Goal: Task Accomplishment & Management: Manage account settings

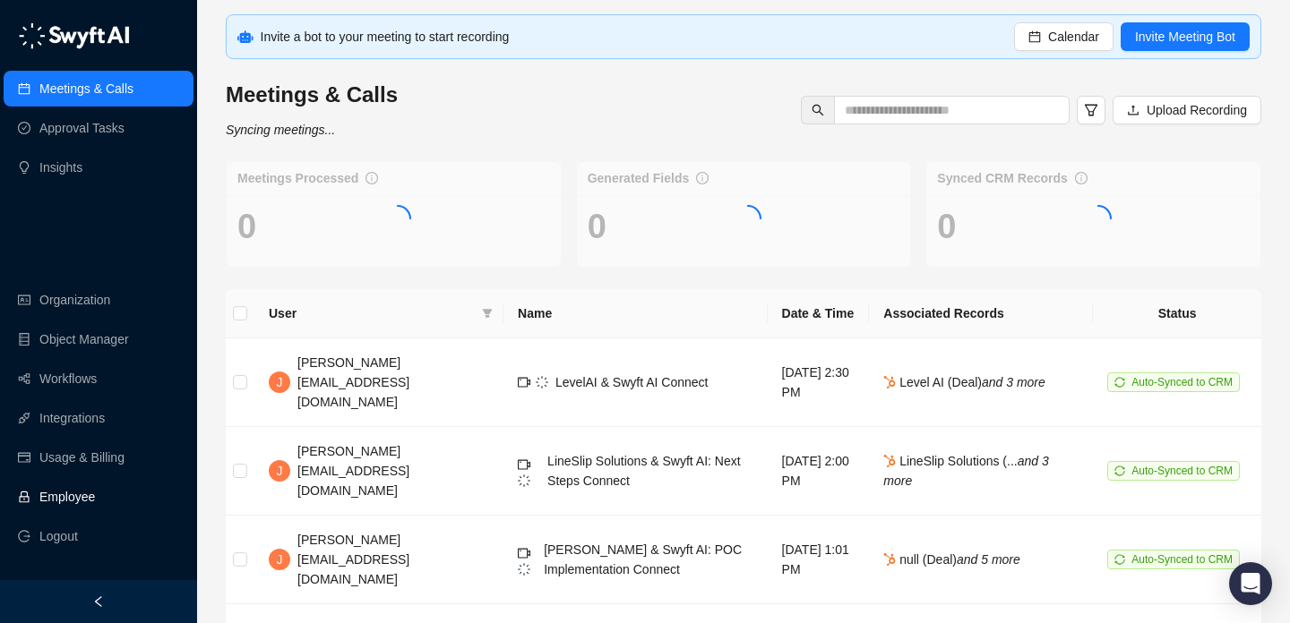
click at [95, 502] on link "Employee" at bounding box center [67, 497] width 56 height 36
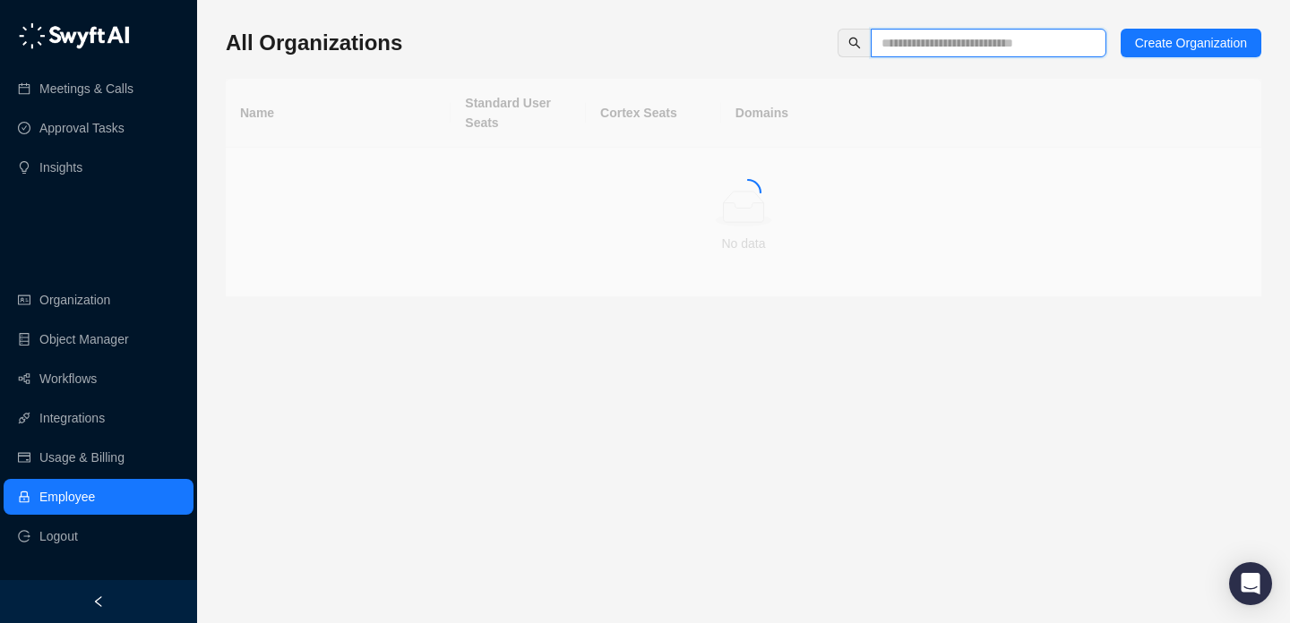
click at [1038, 53] on span at bounding box center [989, 43] width 236 height 29
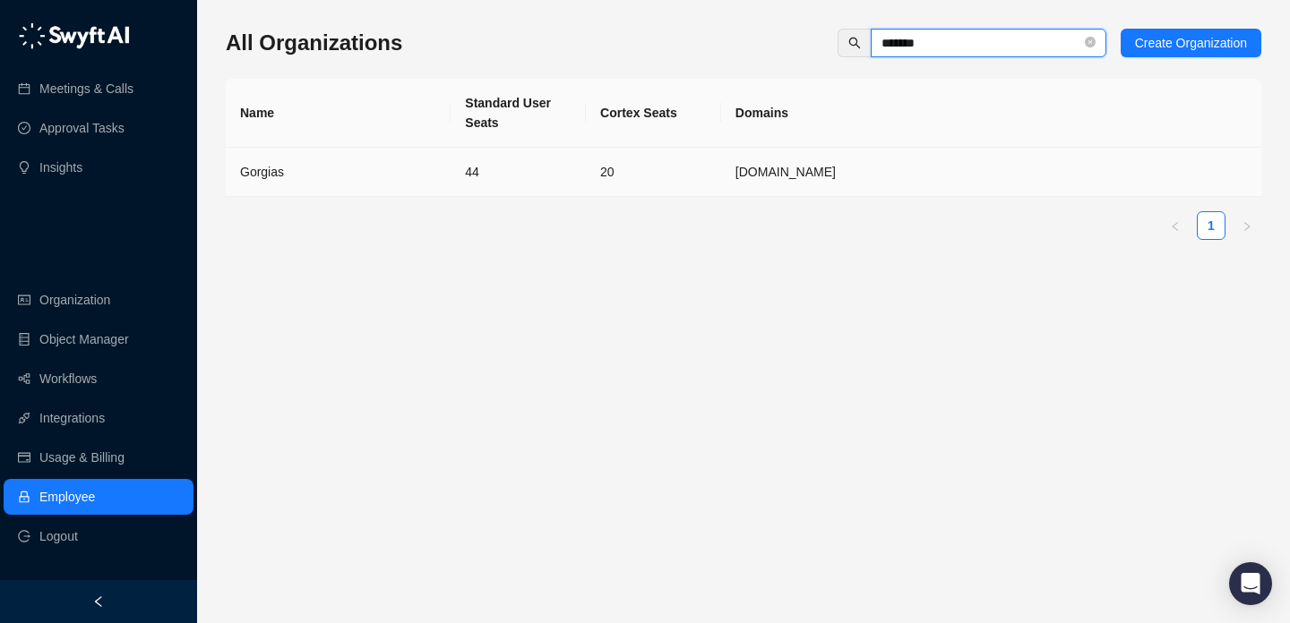
type input "*******"
click at [542, 157] on td "44" at bounding box center [518, 172] width 135 height 49
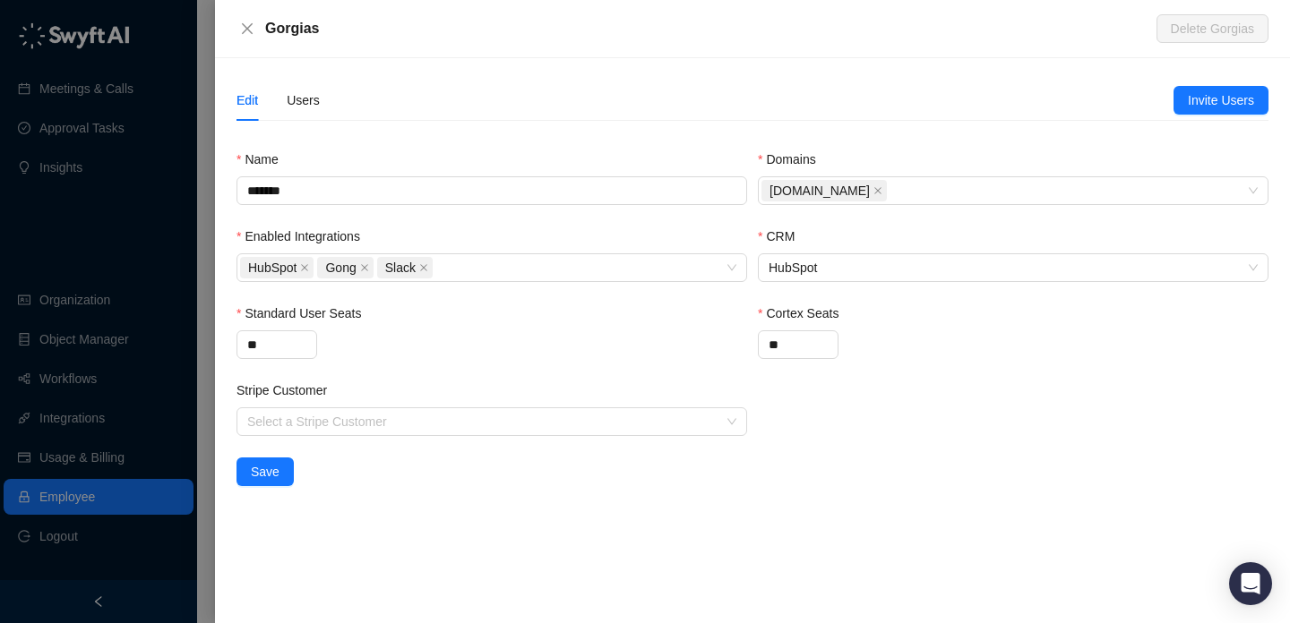
click at [280, 90] on div "Edit Users" at bounding box center [277, 100] width 83 height 41
click at [331, 110] on div "Edit Users" at bounding box center [704, 100] width 937 height 41
click at [304, 99] on div "Users" at bounding box center [303, 100] width 33 height 20
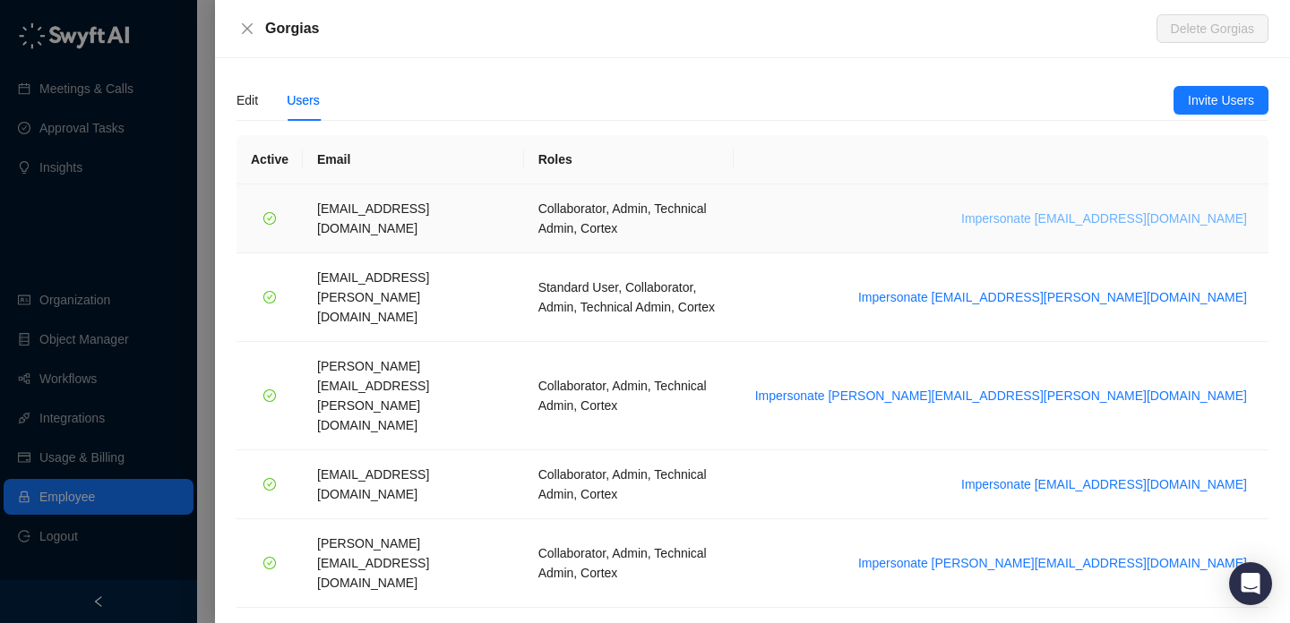
click at [1221, 211] on span "Impersonate arash.akhiani@gorgias.com" at bounding box center [1104, 219] width 286 height 20
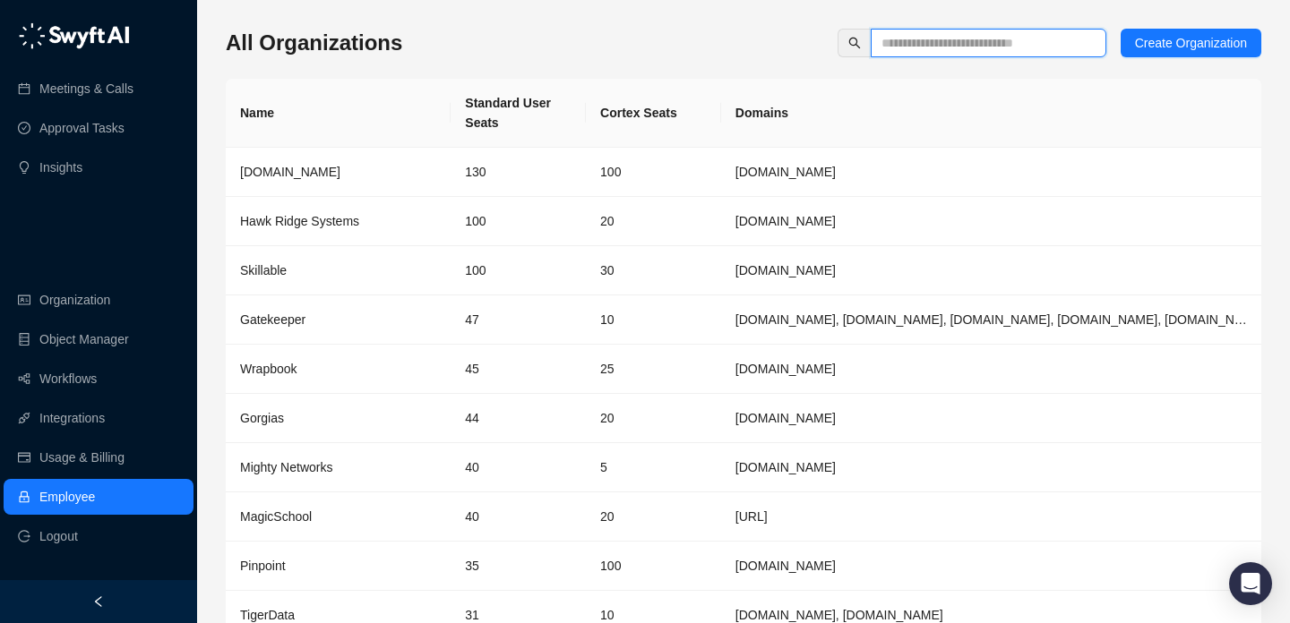
click at [989, 47] on input "text" at bounding box center [981, 43] width 200 height 20
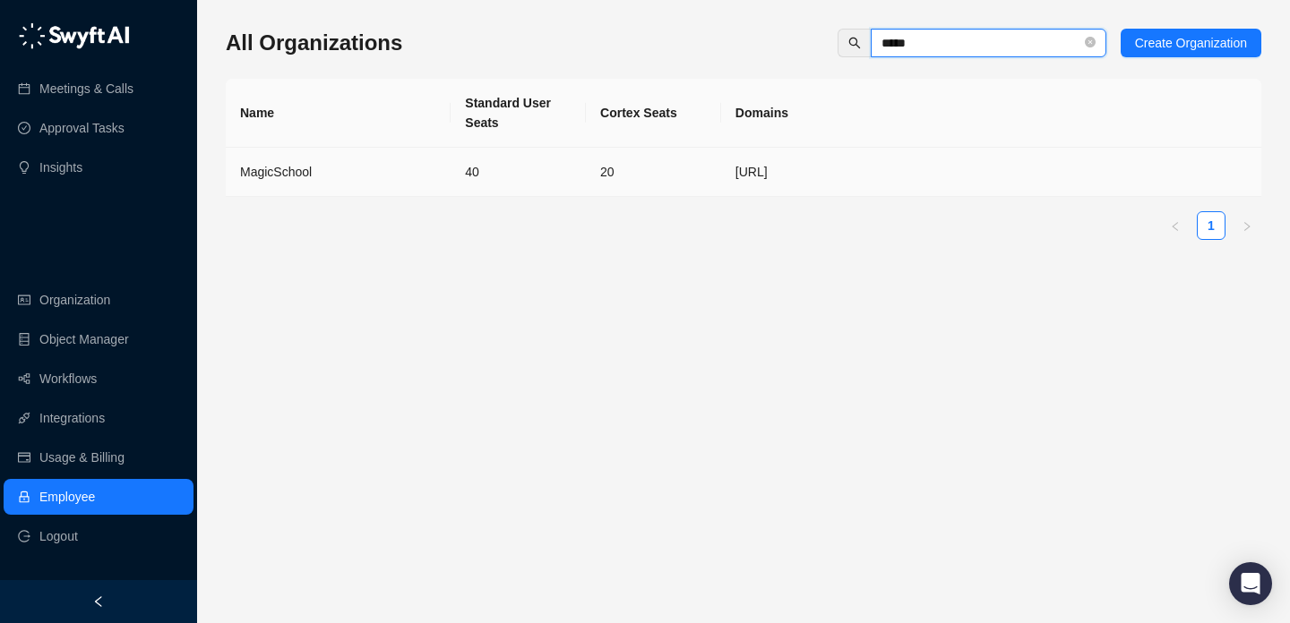
type input "*****"
click at [563, 162] on td "40" at bounding box center [518, 172] width 135 height 49
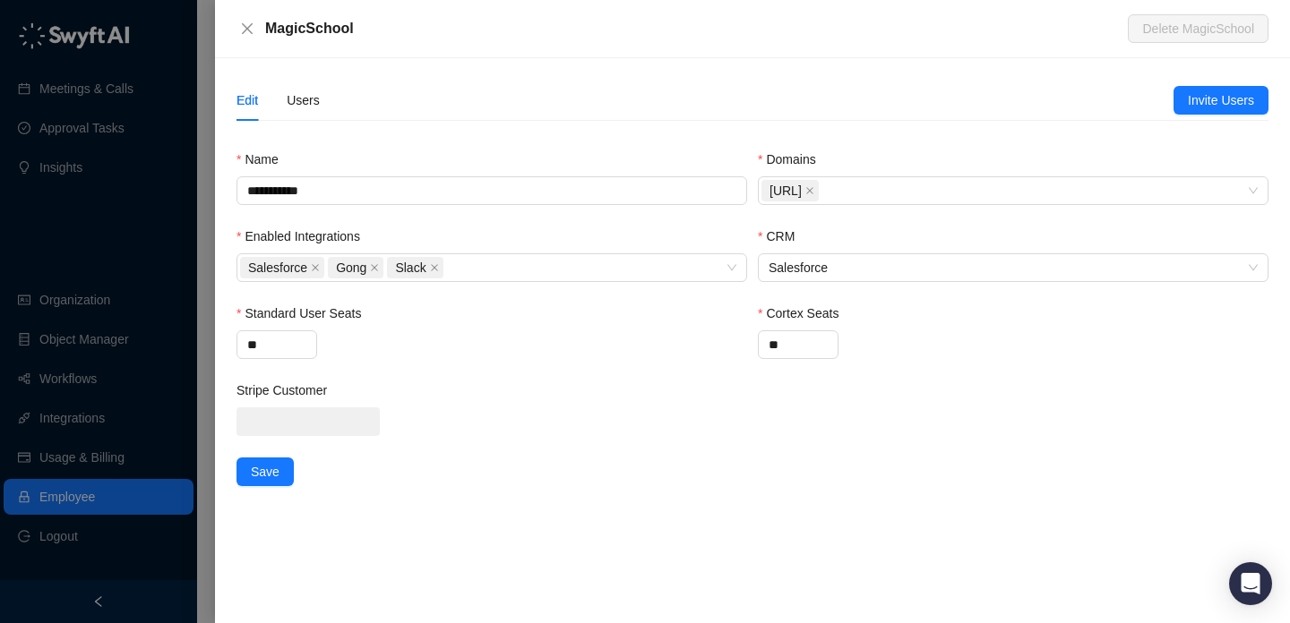
click at [325, 91] on div "Edit Users" at bounding box center [704, 100] width 937 height 41
click at [320, 92] on div "Users" at bounding box center [303, 100] width 33 height 20
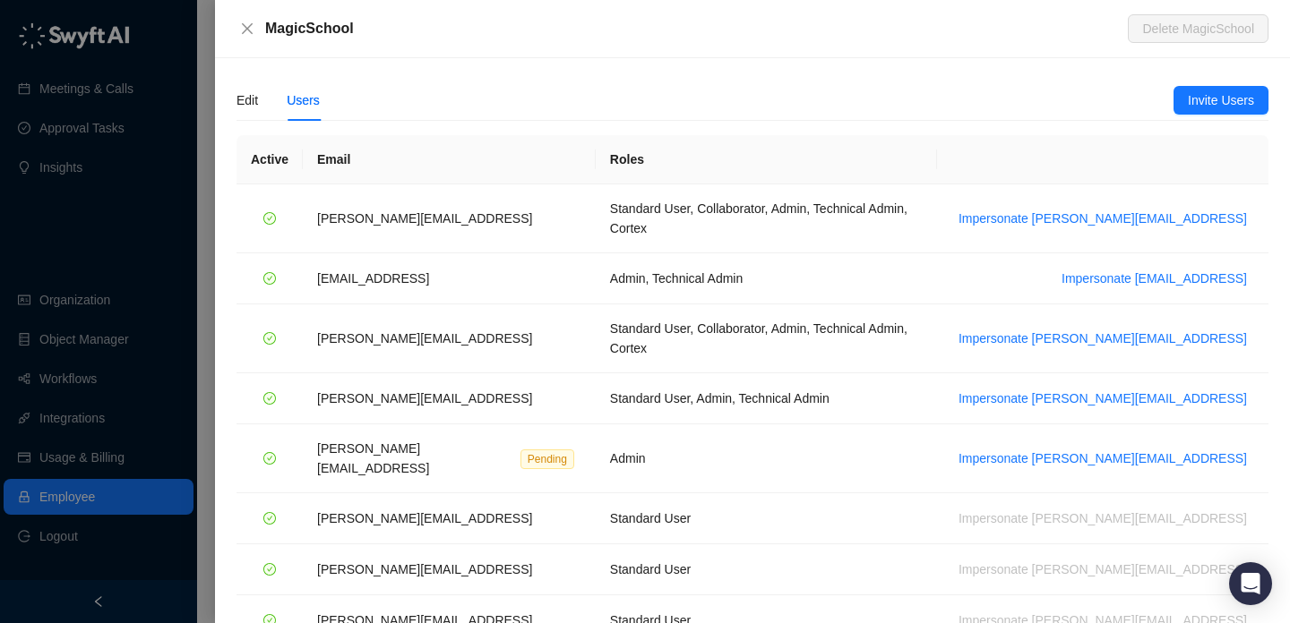
click at [315, 95] on div "Users" at bounding box center [303, 100] width 33 height 20
click at [1128, 223] on td "Impersonate ana@magicschool.ai" at bounding box center [1102, 219] width 331 height 69
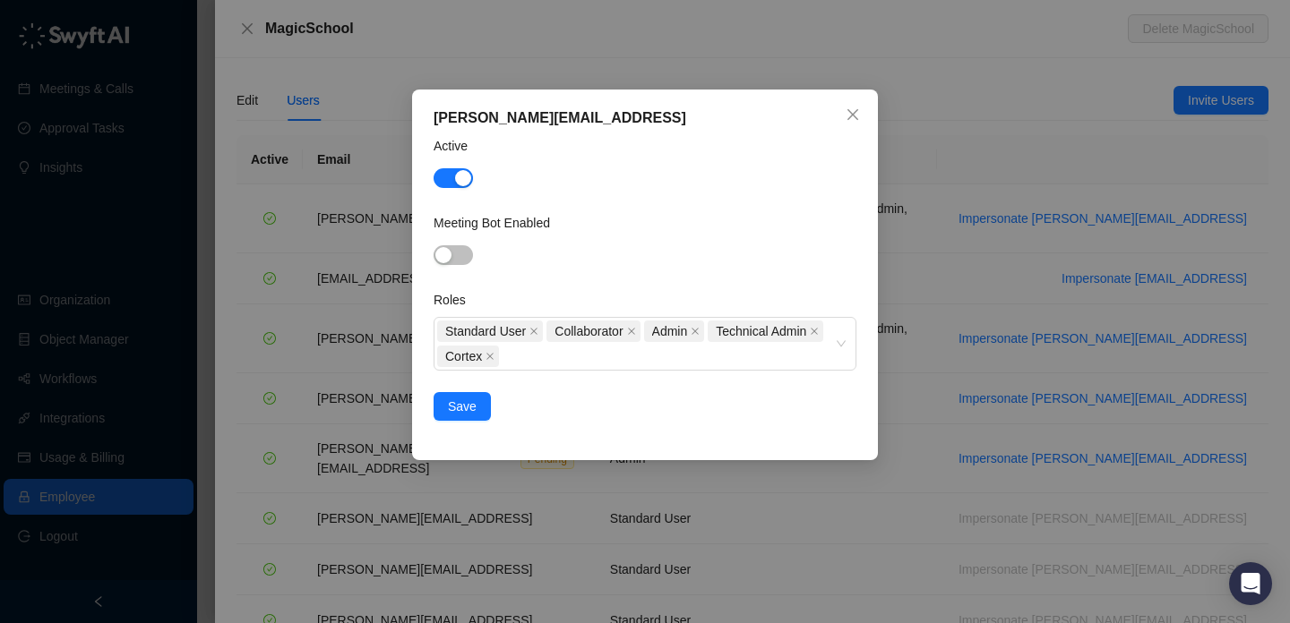
click at [1050, 154] on div "ana@magicschool.ai Active Meeting Bot Enabled Roles Standard User Collaborator …" at bounding box center [645, 311] width 1290 height 623
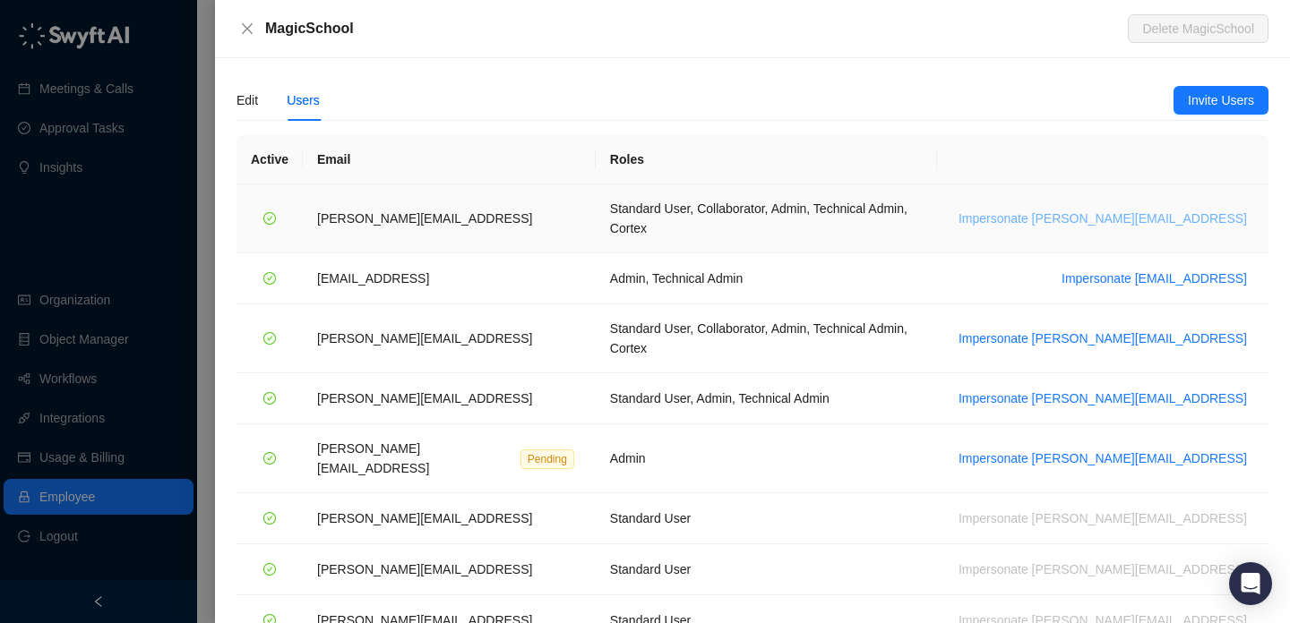
click at [1120, 209] on span "Impersonate ana@magicschool.ai" at bounding box center [1102, 219] width 288 height 20
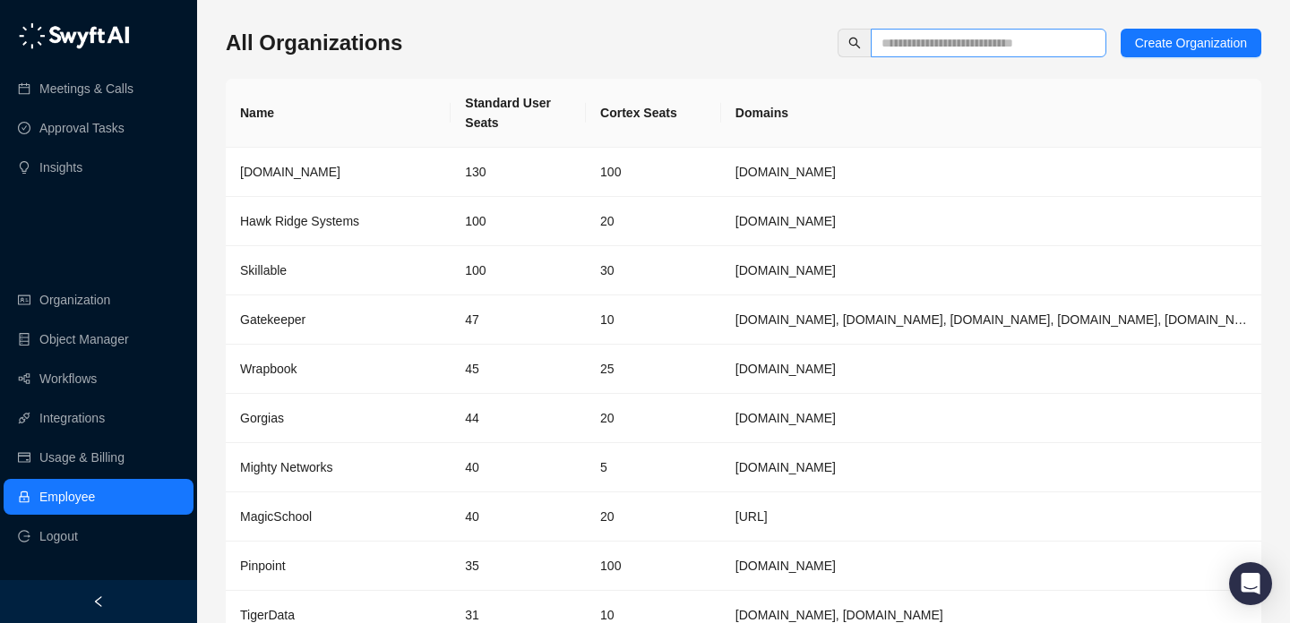
click at [1004, 55] on span at bounding box center [989, 43] width 236 height 29
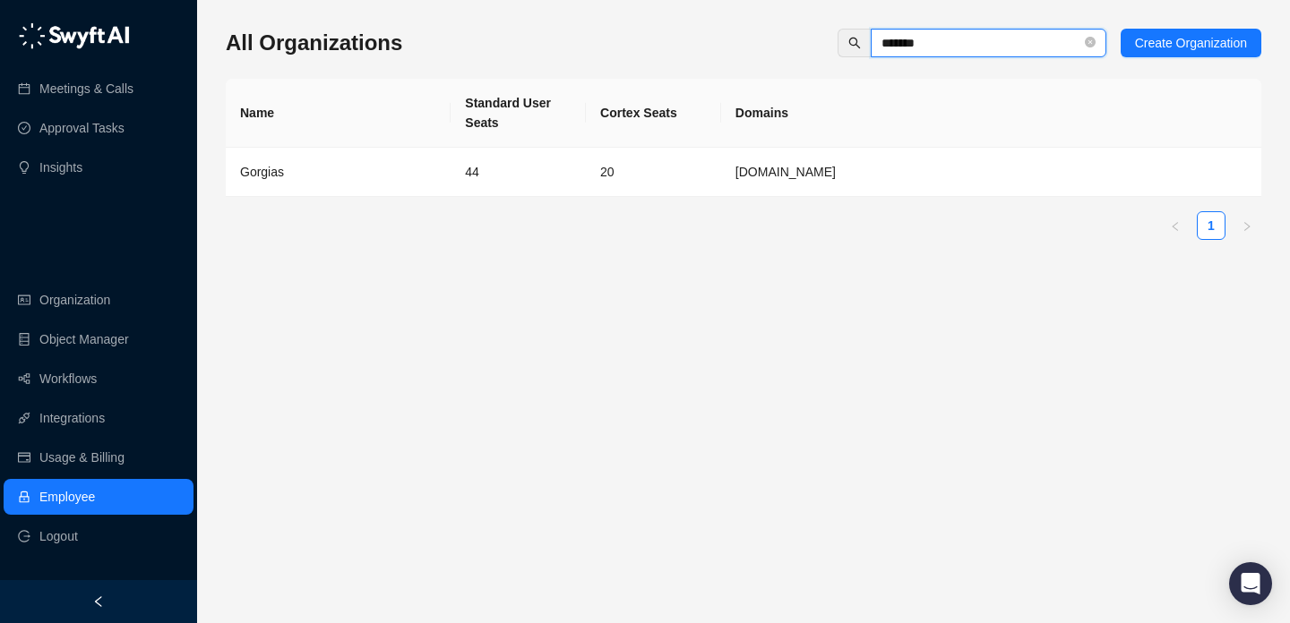
type input "*******"
click at [539, 184] on td "44" at bounding box center [518, 172] width 135 height 49
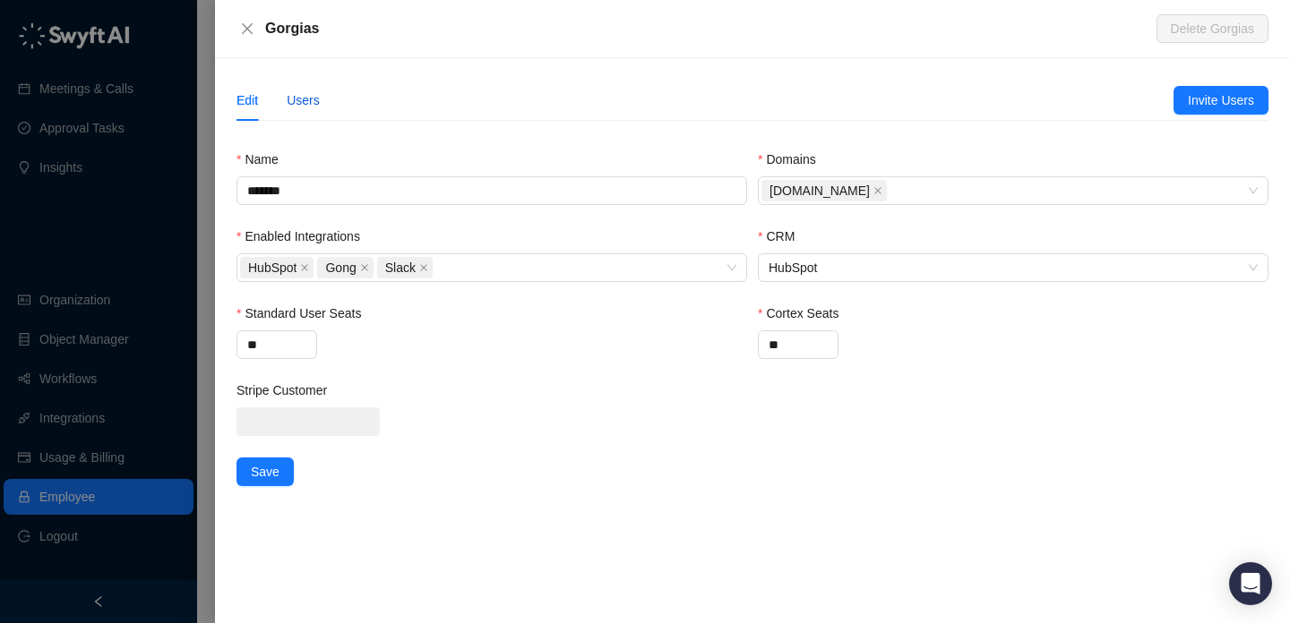
click at [304, 108] on div "Users" at bounding box center [303, 100] width 33 height 20
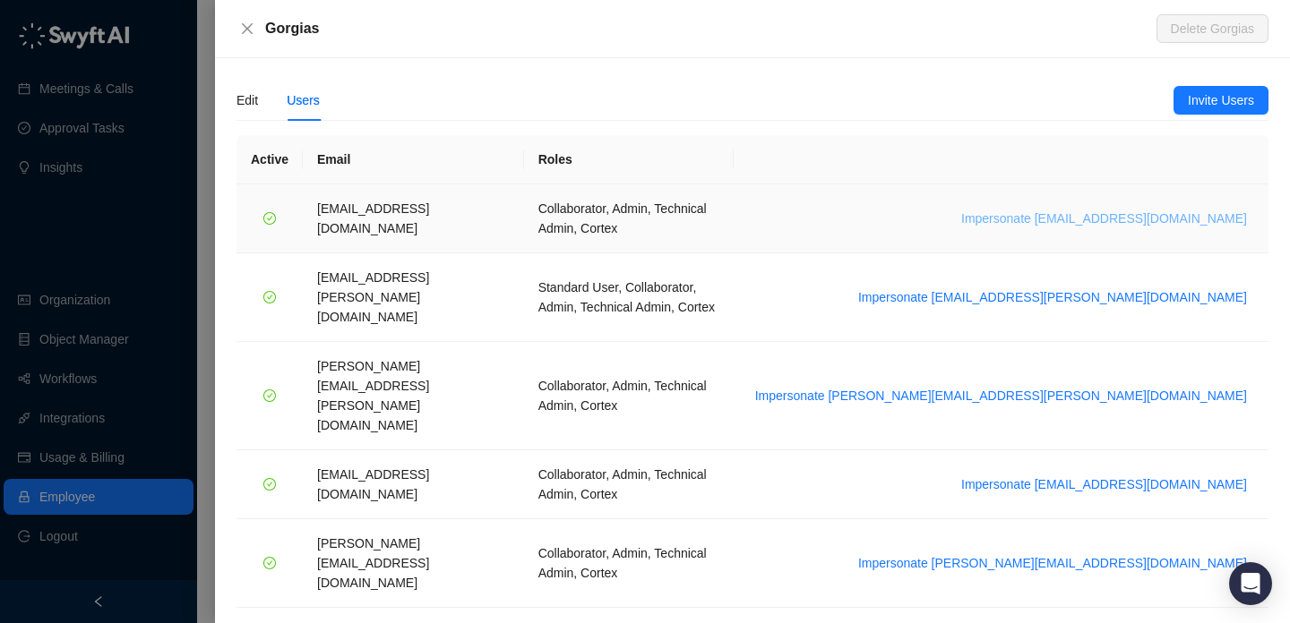
click at [1041, 209] on span "Impersonate arash.akhiani@gorgias.com" at bounding box center [1104, 219] width 286 height 20
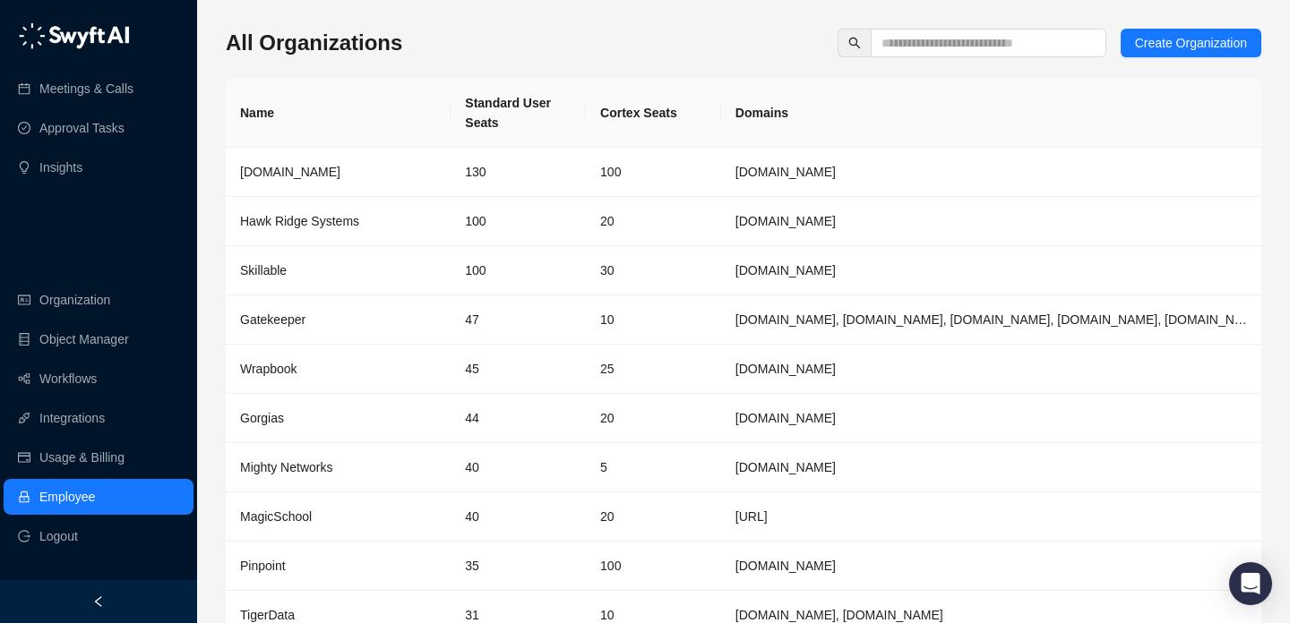
click at [635, 109] on th "Cortex Seats" at bounding box center [653, 113] width 135 height 69
click at [673, 109] on th "Cortex Seats" at bounding box center [653, 113] width 135 height 69
drag, startPoint x: 673, startPoint y: 109, endPoint x: 594, endPoint y: 109, distance: 78.8
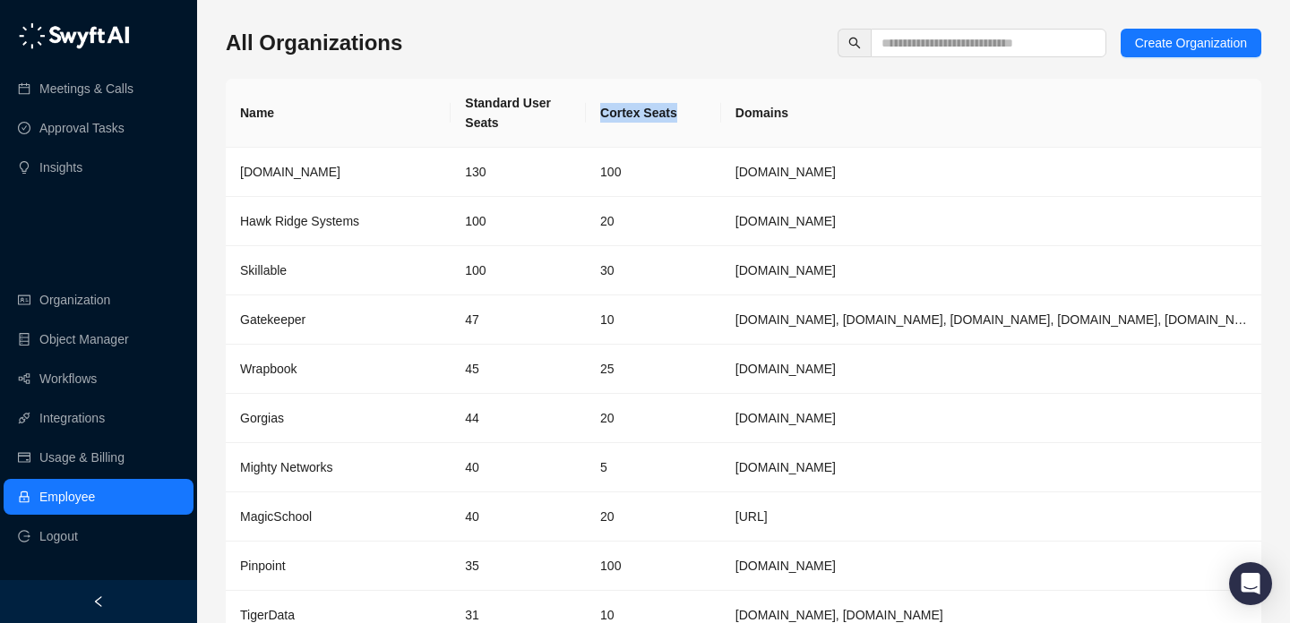
click at [601, 109] on th "Cortex Seats" at bounding box center [653, 113] width 135 height 69
click at [594, 109] on th "Cortex Seats" at bounding box center [653, 113] width 135 height 69
drag, startPoint x: 594, startPoint y: 109, endPoint x: 708, endPoint y: 108, distance: 113.8
click at [708, 109] on th "Cortex Seats" at bounding box center [653, 113] width 135 height 69
click at [708, 108] on th "Cortex Seats" at bounding box center [653, 113] width 135 height 69
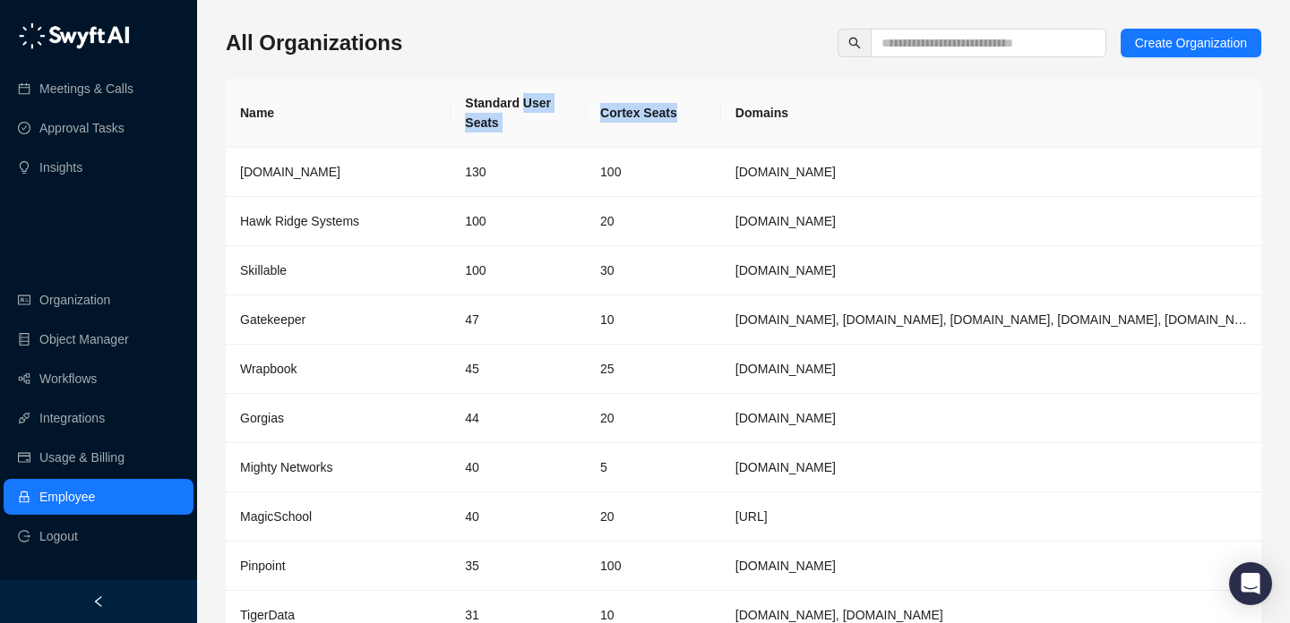
drag, startPoint x: 708, startPoint y: 108, endPoint x: 569, endPoint y: 108, distance: 138.8
click at [571, 108] on tr "Name Standard User Seats Cortex Seats Domains" at bounding box center [744, 113] width 1036 height 69
click at [569, 108] on th "Standard User Seats" at bounding box center [518, 113] width 135 height 69
drag, startPoint x: 569, startPoint y: 108, endPoint x: 761, endPoint y: 108, distance: 192.6
click at [761, 108] on tr "Name Standard User Seats Cortex Seats Domains" at bounding box center [744, 113] width 1036 height 69
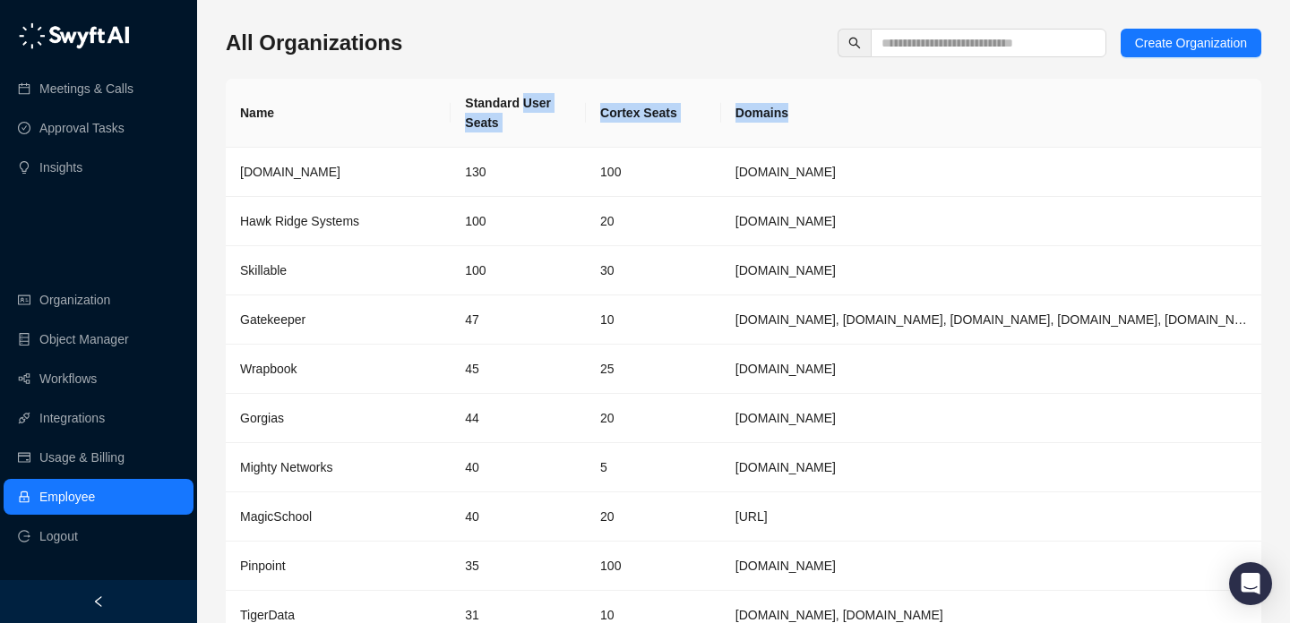
click at [761, 108] on th "Domains" at bounding box center [991, 113] width 540 height 69
drag, startPoint x: 761, startPoint y: 108, endPoint x: 437, endPoint y: 108, distance: 324.3
click at [437, 108] on tr "Name Standard User Seats Cortex Seats Domains" at bounding box center [744, 113] width 1036 height 69
click at [437, 108] on th "Name" at bounding box center [338, 113] width 225 height 69
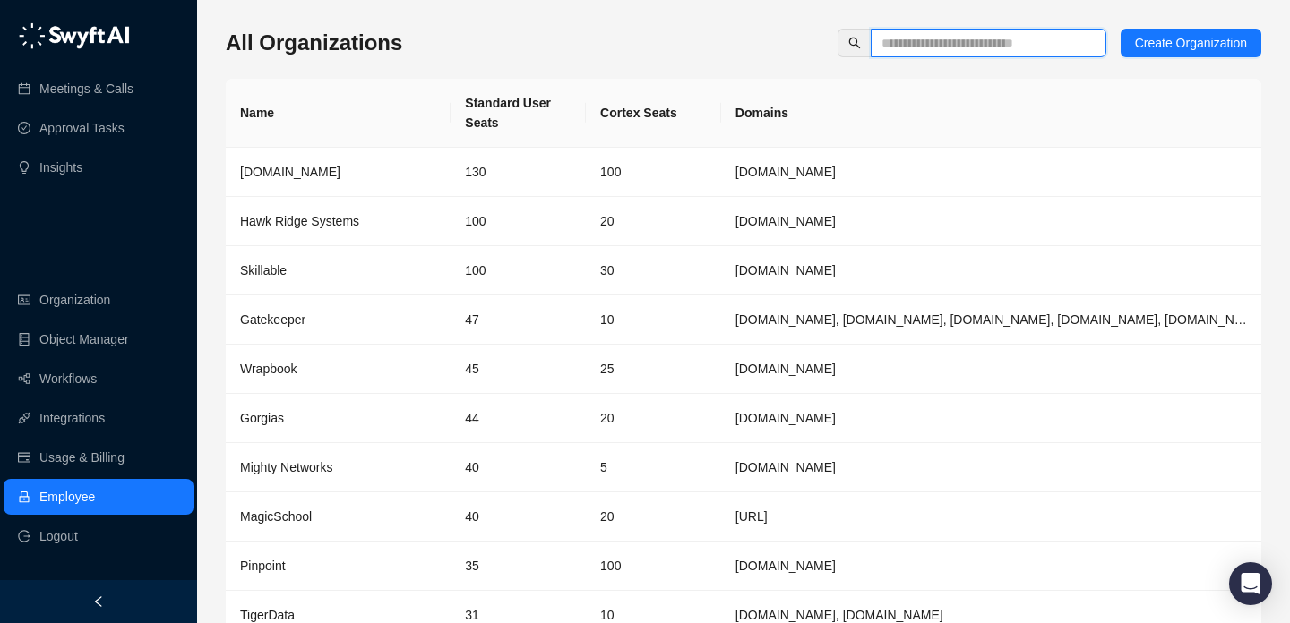
click at [959, 45] on input "text" at bounding box center [981, 43] width 200 height 20
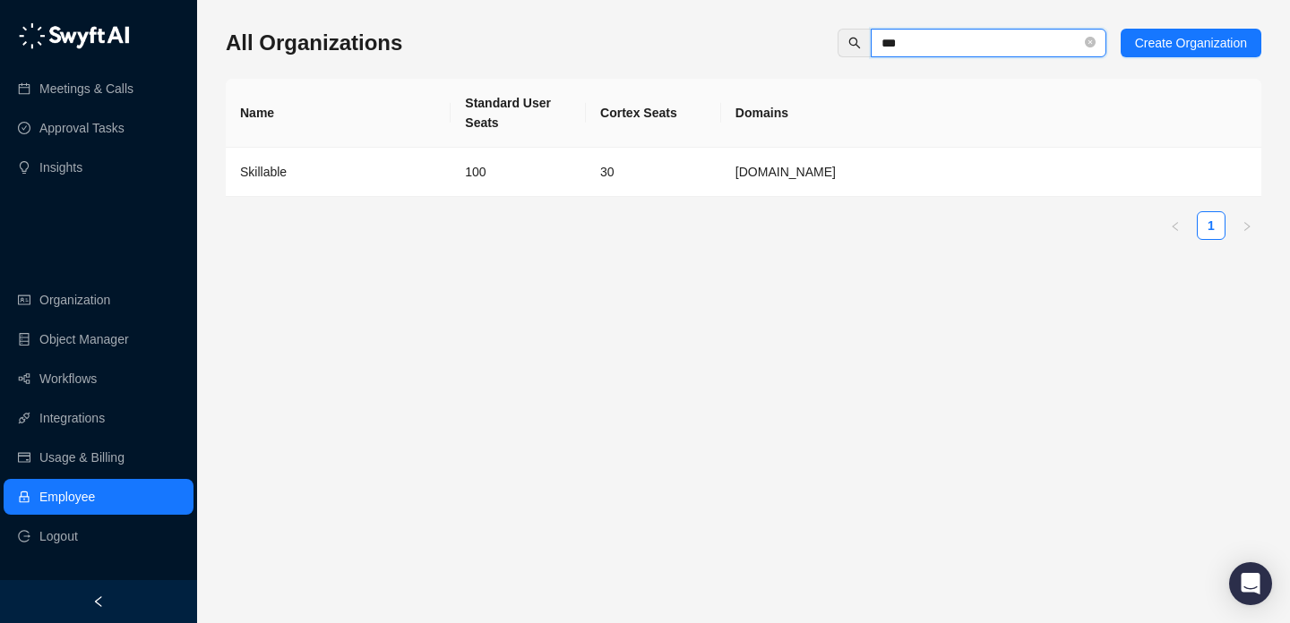
type input "***"
click at [522, 168] on td "100" at bounding box center [518, 172] width 135 height 49
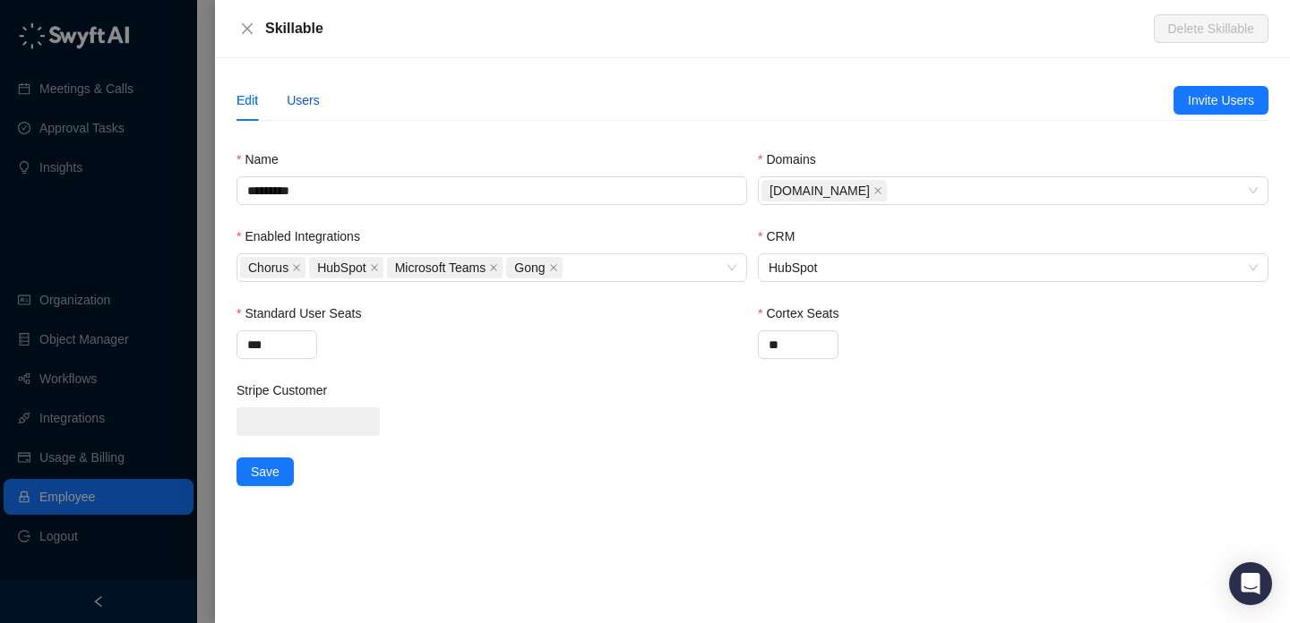
click at [292, 92] on div "Users" at bounding box center [303, 100] width 33 height 20
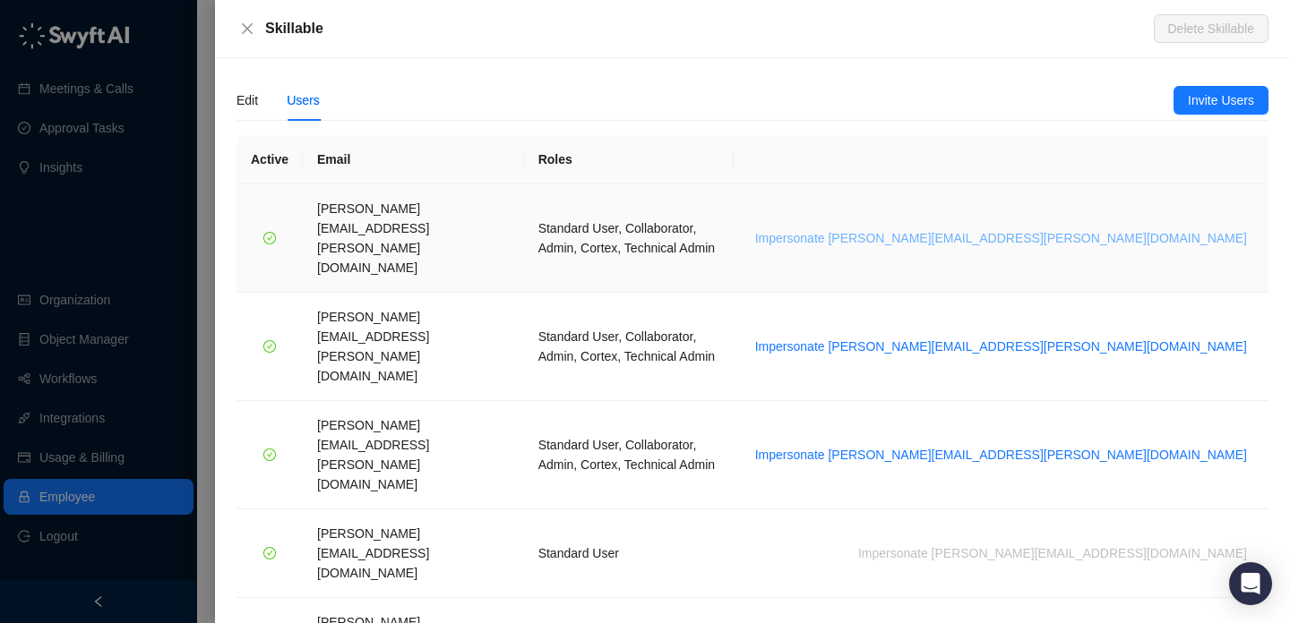
click at [1053, 228] on span "Impersonate brian.olsen@skillable.com" at bounding box center [1001, 238] width 492 height 20
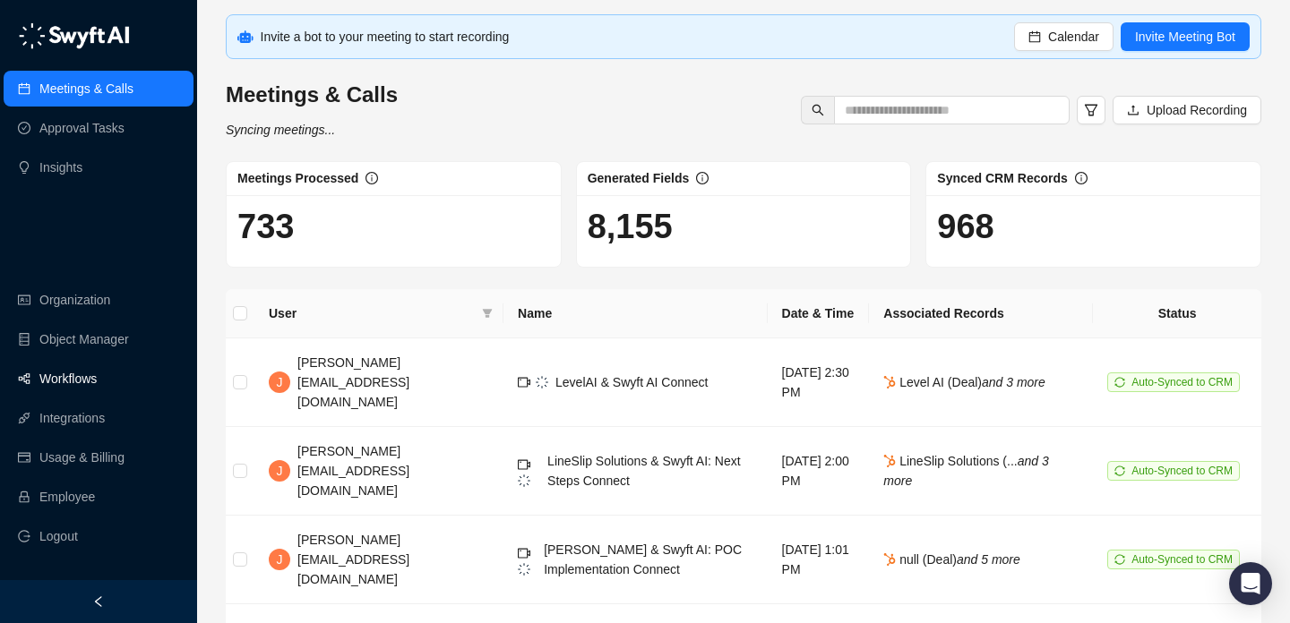
click at [97, 383] on link "Workflows" at bounding box center [67, 379] width 57 height 36
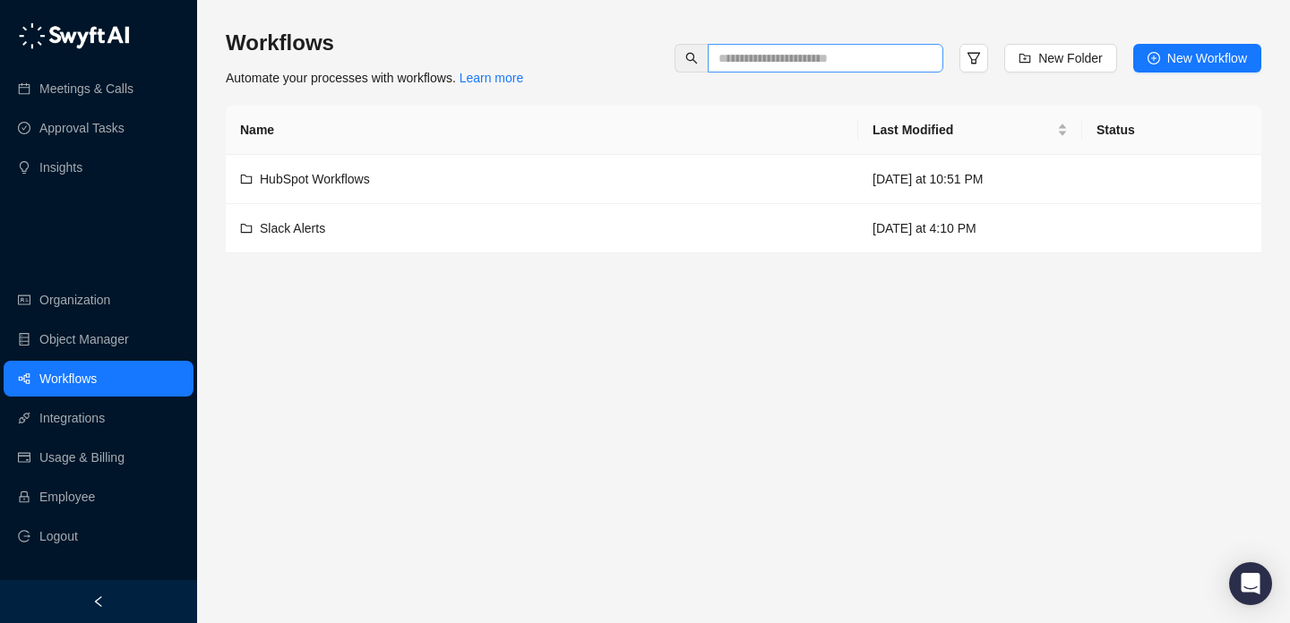
click at [923, 57] on span at bounding box center [927, 58] width 11 height 20
click at [95, 489] on link "Employee" at bounding box center [67, 497] width 56 height 36
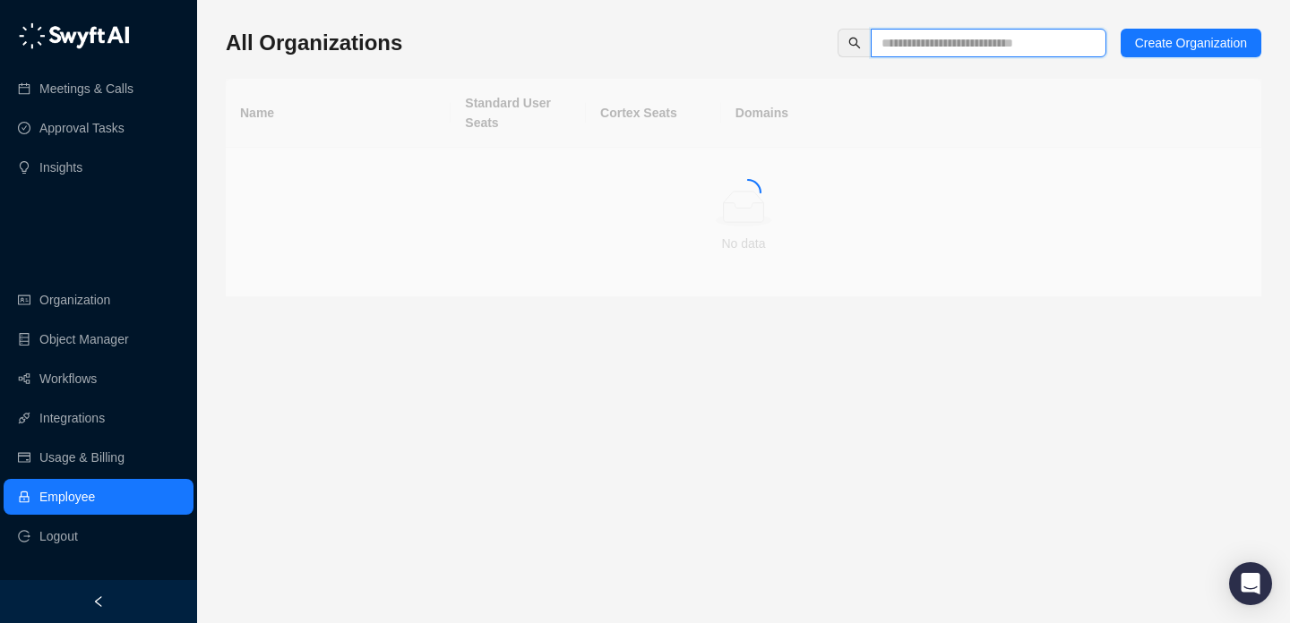
click at [916, 46] on input "text" at bounding box center [981, 43] width 200 height 20
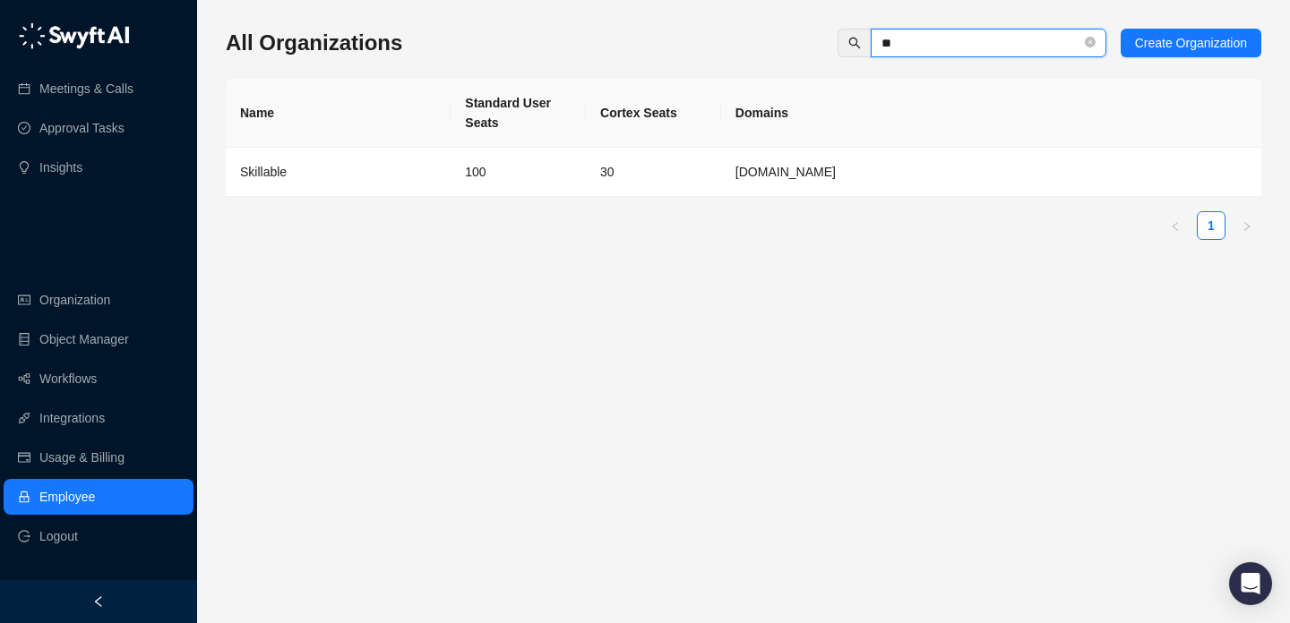
type input "**"
click at [587, 159] on td "30" at bounding box center [653, 172] width 135 height 49
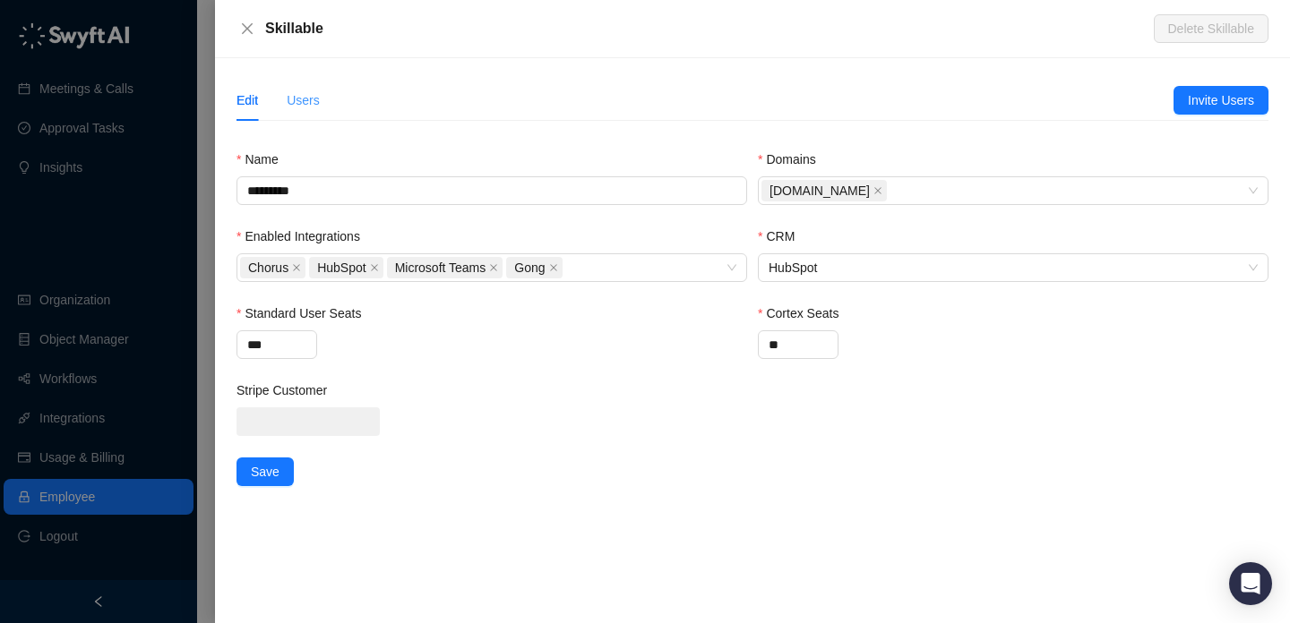
click at [314, 88] on div "Users" at bounding box center [303, 100] width 33 height 41
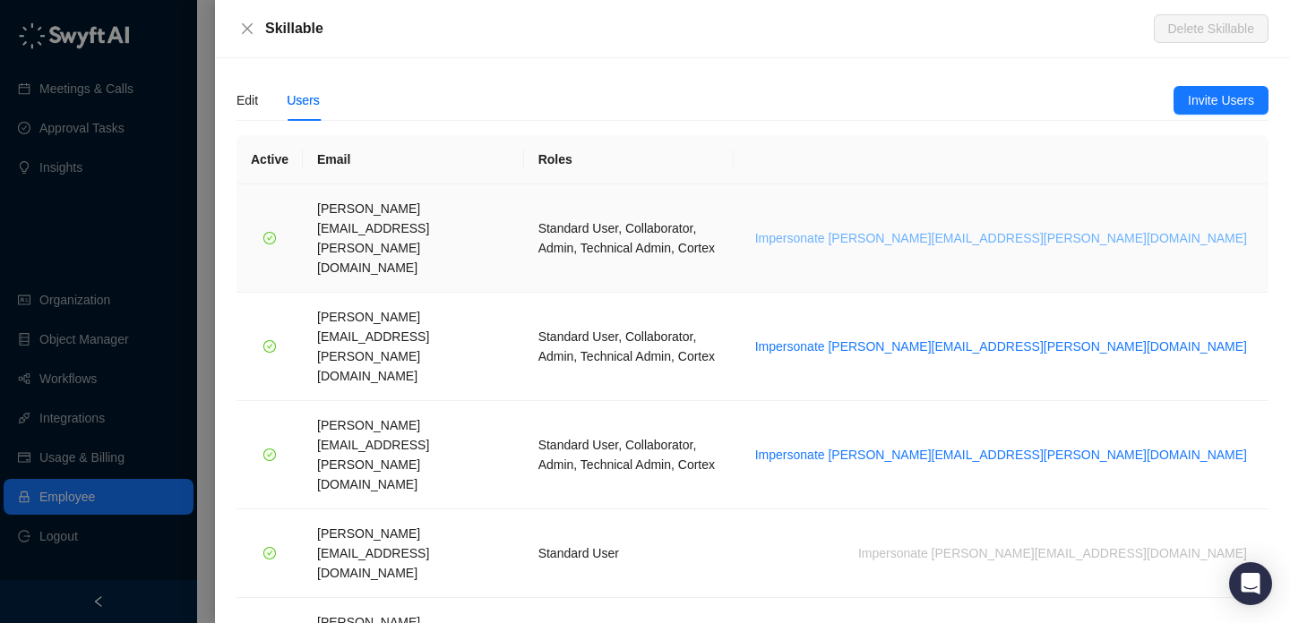
click at [1178, 228] on span "Impersonate [PERSON_NAME][EMAIL_ADDRESS][PERSON_NAME][DOMAIN_NAME]" at bounding box center [1001, 238] width 492 height 20
